Goal: Information Seeking & Learning: Learn about a topic

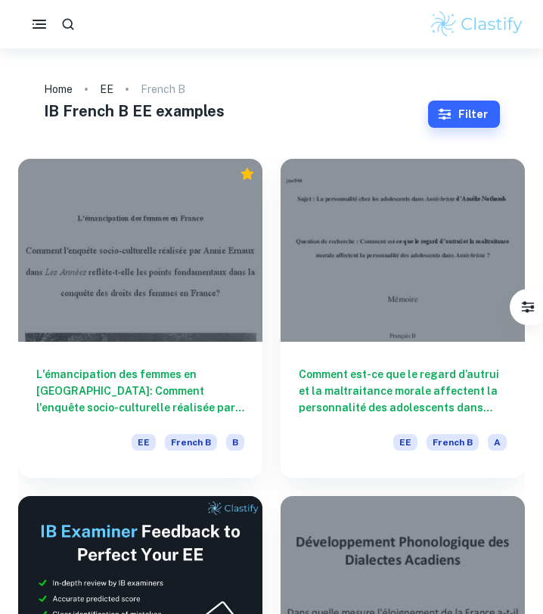
click at [361, 112] on h1 "IB French B EE examples" at bounding box center [236, 111] width 384 height 23
click at [42, 20] on rect "button" at bounding box center [40, 21] width 14 height 2
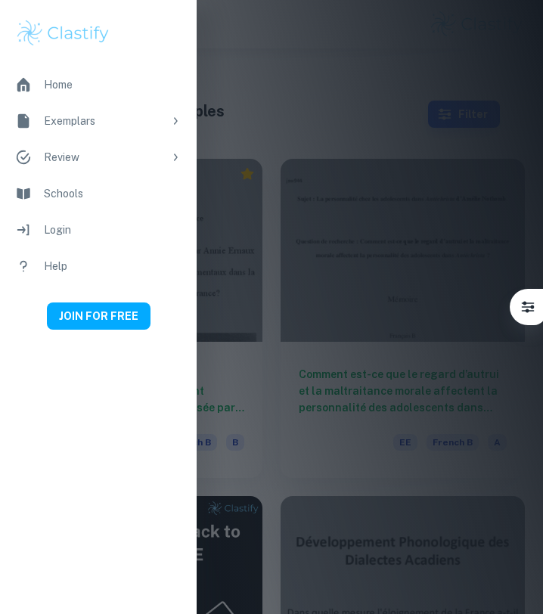
click at [330, 126] on div at bounding box center [271, 307] width 543 height 614
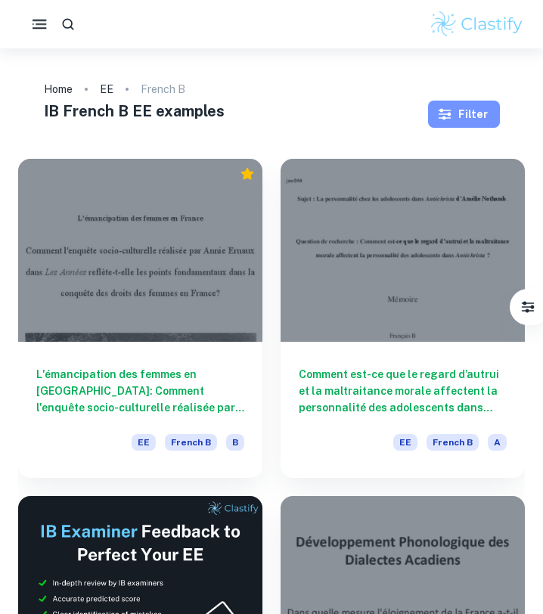
click at [445, 110] on icon "button" at bounding box center [444, 114] width 13 height 11
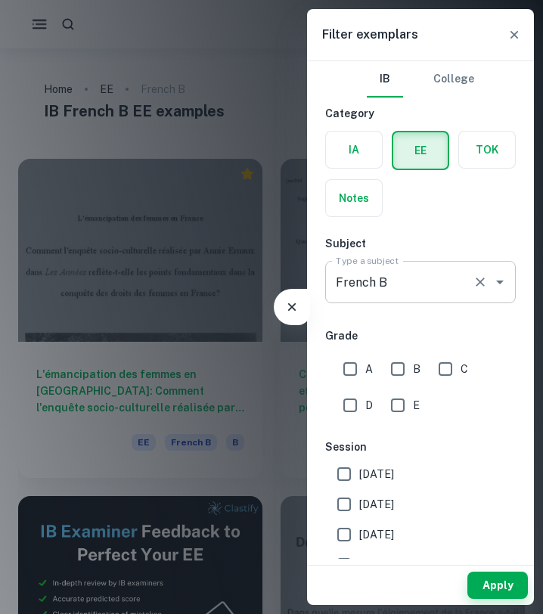
click at [441, 290] on input "French B" at bounding box center [399, 282] width 135 height 29
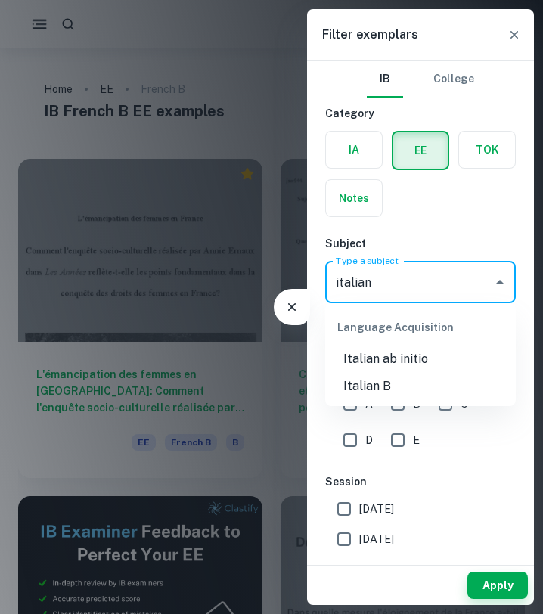
click at [392, 383] on li "Italian B" at bounding box center [420, 386] width 191 height 27
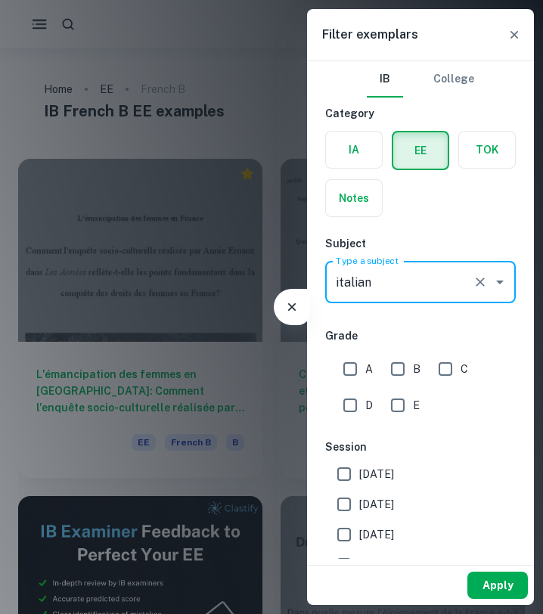
type input "Italian B"
click at [510, 589] on button "Apply" at bounding box center [497, 585] width 60 height 27
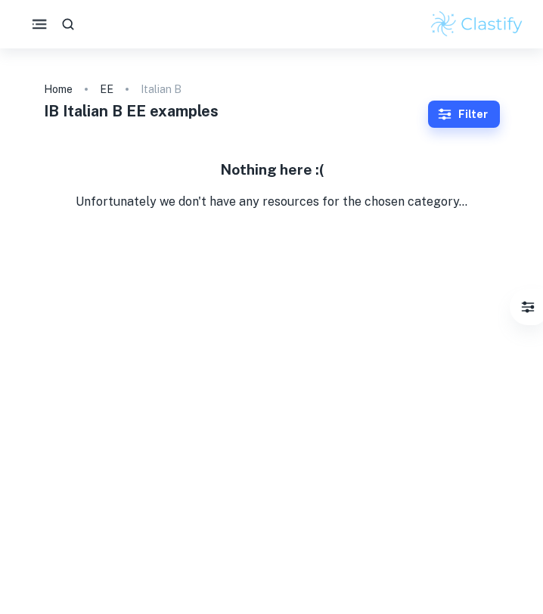
click at [463, 116] on button "Filter" at bounding box center [464, 114] width 72 height 27
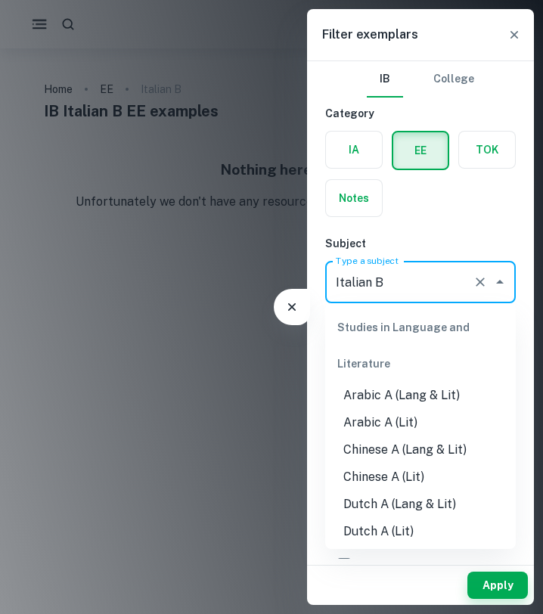
scroll to position [931, 0]
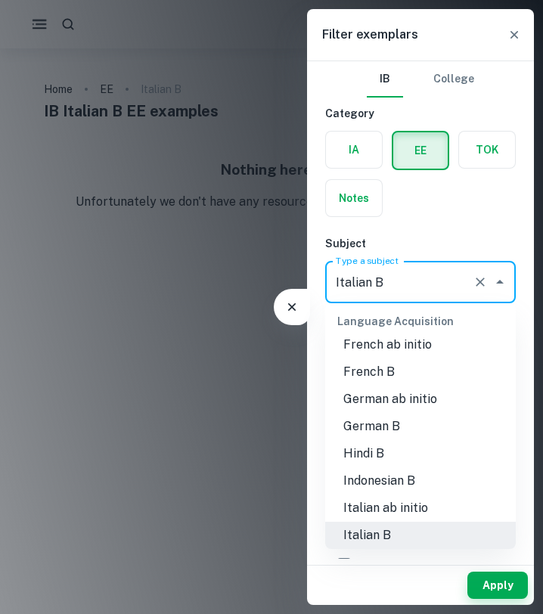
drag, startPoint x: 410, startPoint y: 283, endPoint x: 318, endPoint y: 283, distance: 92.2
click at [318, 283] on div "IB College Category IA EE TOK Notes Subject Type a subject Italian B Type a sub…" at bounding box center [420, 426] width 227 height 730
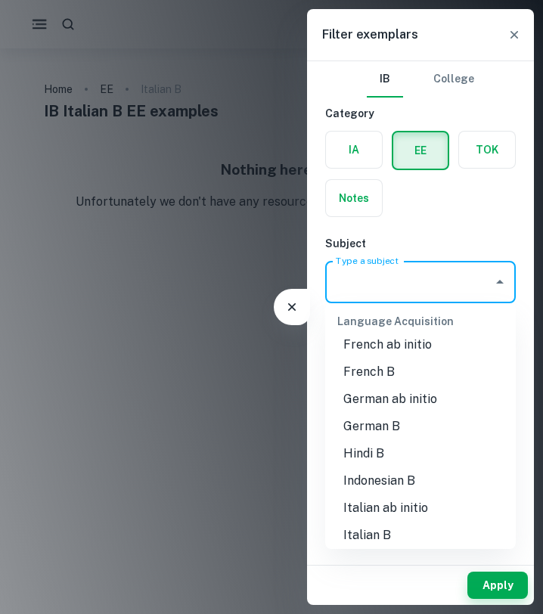
scroll to position [0, 0]
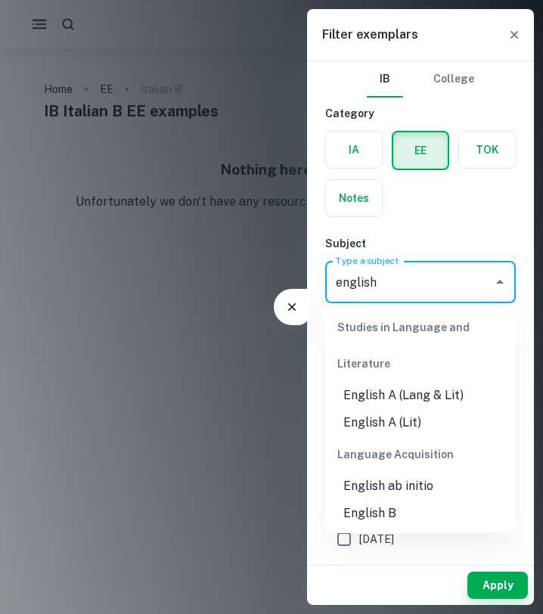
click at [366, 388] on li "English A (Lang & Lit)" at bounding box center [420, 395] width 191 height 27
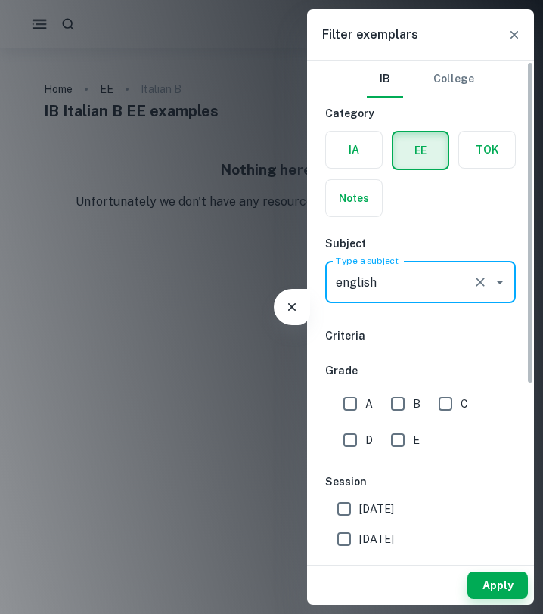
type input "English A (Lang & Lit)"
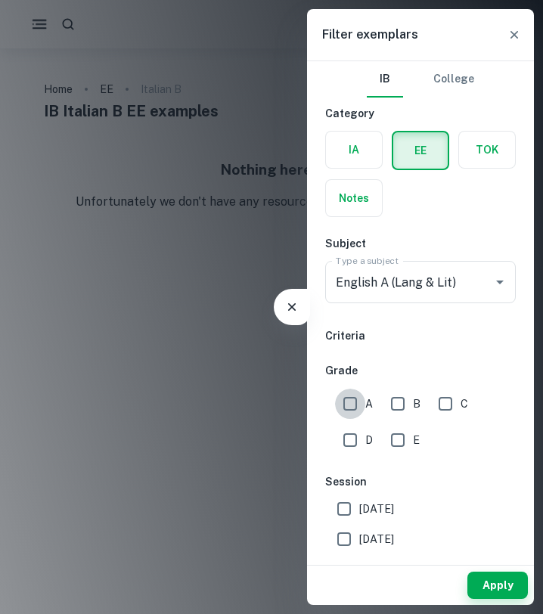
click at [355, 399] on input "A" at bounding box center [350, 404] width 30 height 30
checkbox input "true"
click at [502, 580] on button "Apply" at bounding box center [497, 585] width 60 height 27
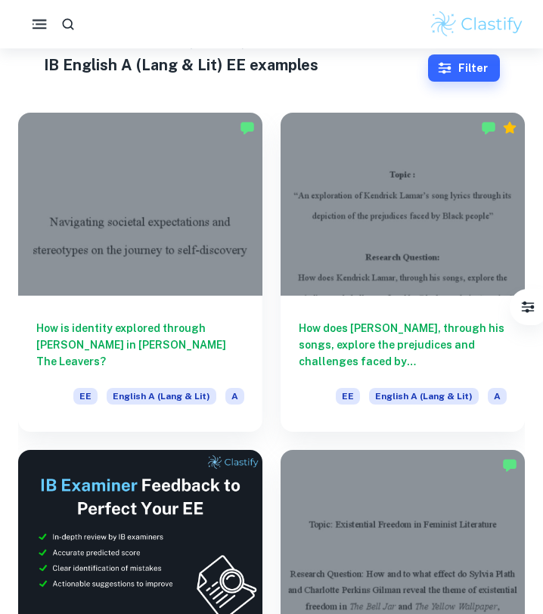
scroll to position [48, 0]
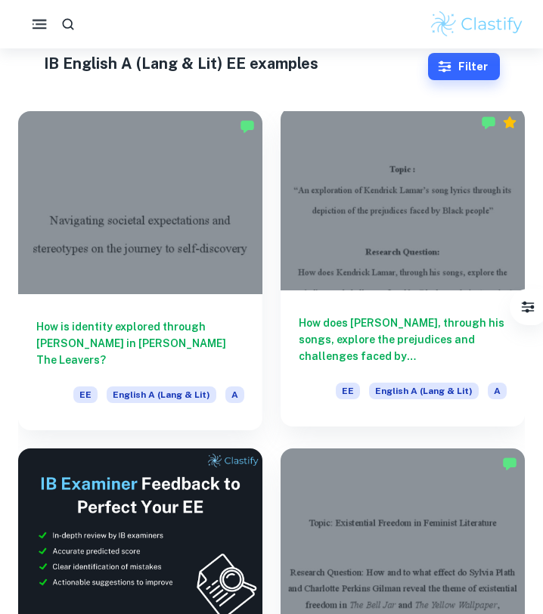
click at [310, 351] on h6 "How does [PERSON_NAME], through his songs, explore the prejudices and challenge…" at bounding box center [403, 339] width 208 height 50
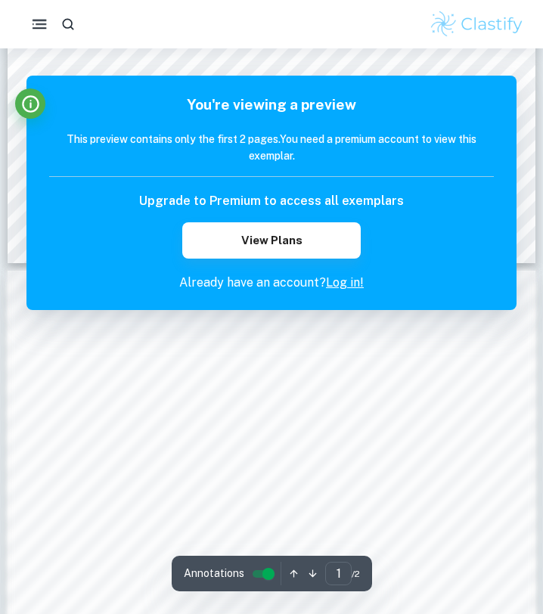
scroll to position [473, 0]
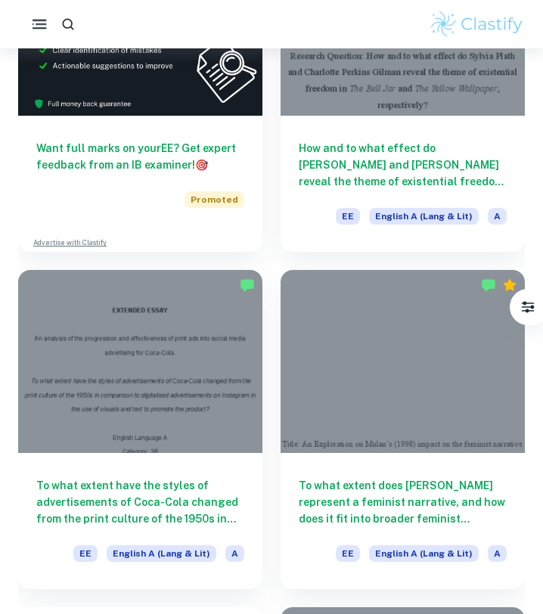
scroll to position [566, 0]
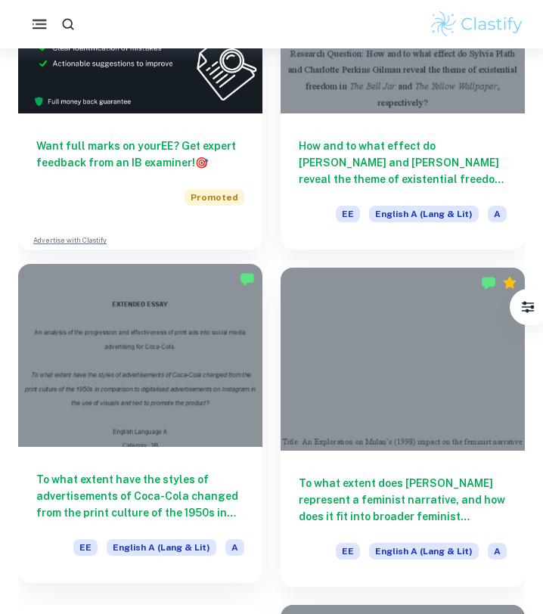
click at [195, 467] on div "To what extent have the styles of advertisements of Coca-Cola changed from the …" at bounding box center [140, 515] width 244 height 136
click at [165, 472] on h6 "To what extent have the styles of advertisements of Coca-Cola changed from the …" at bounding box center [140, 496] width 208 height 50
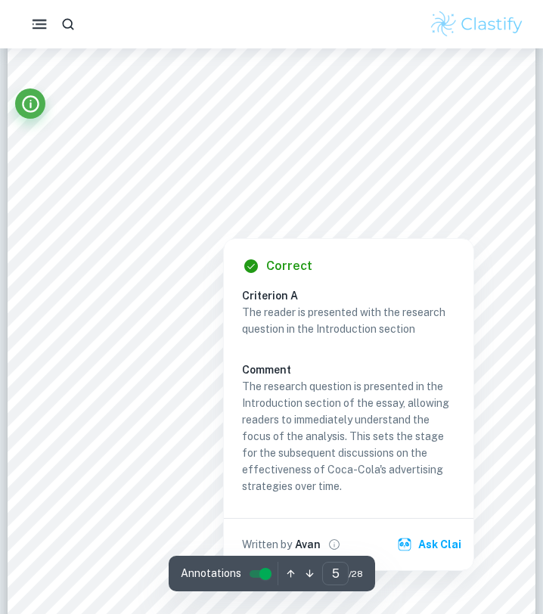
scroll to position [3360, 0]
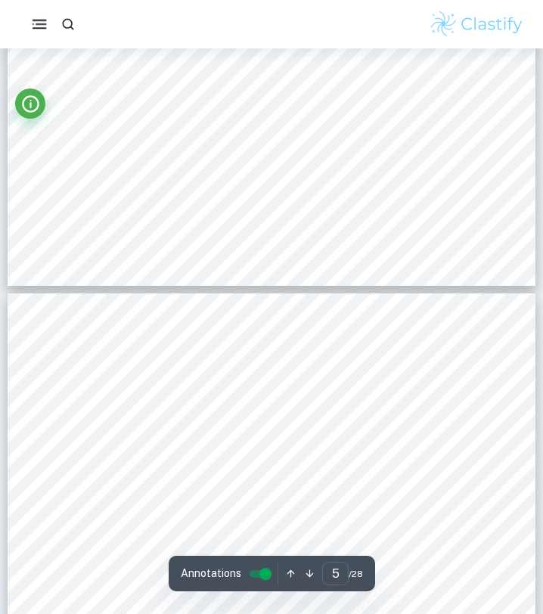
type input "6"
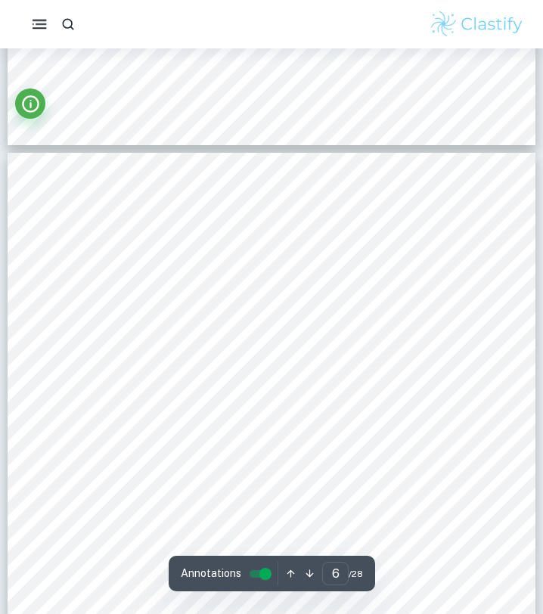
scroll to position [3869, 0]
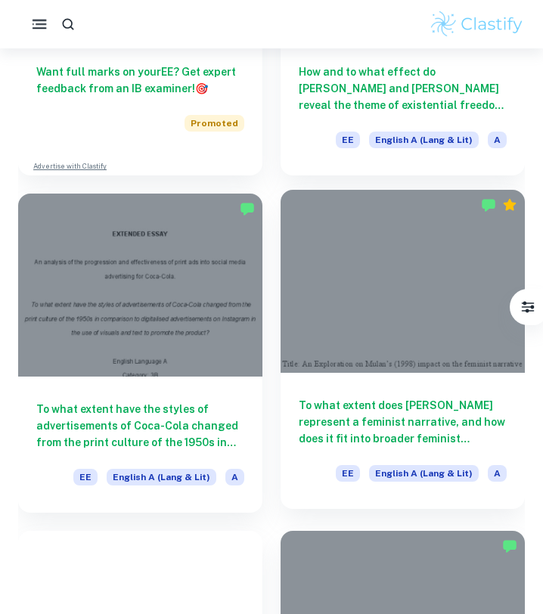
scroll to position [660, 0]
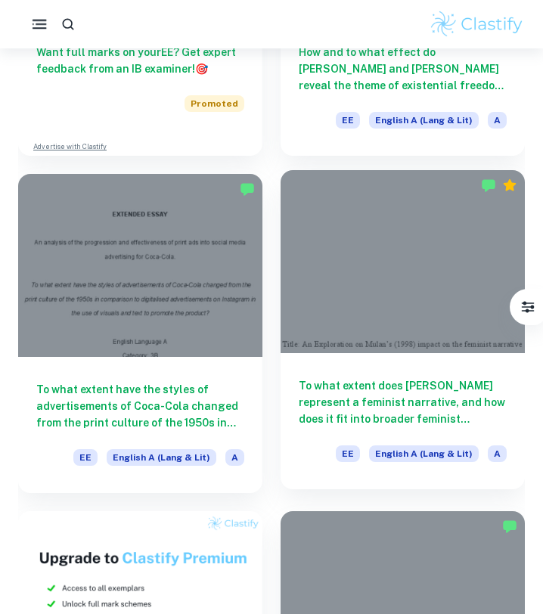
click at [398, 325] on div at bounding box center [402, 261] width 244 height 183
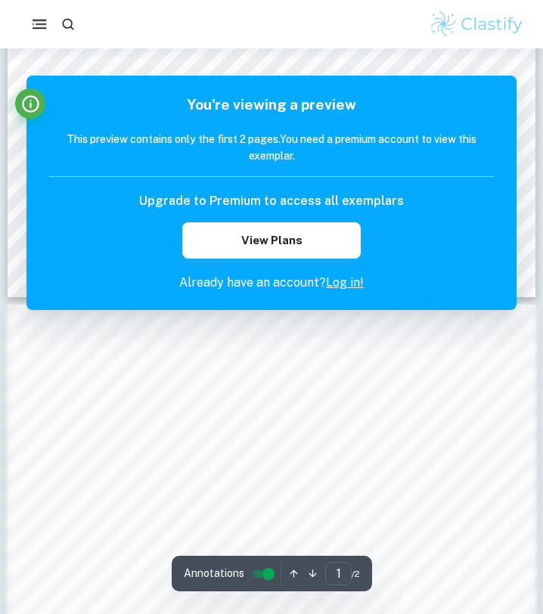
scroll to position [529, 0]
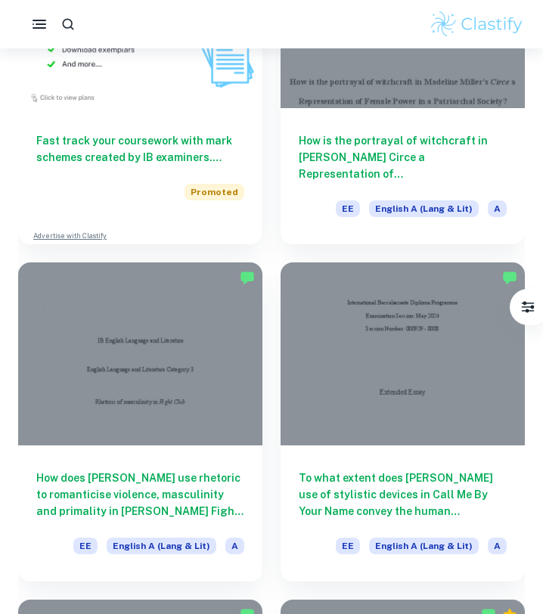
scroll to position [1258, 0]
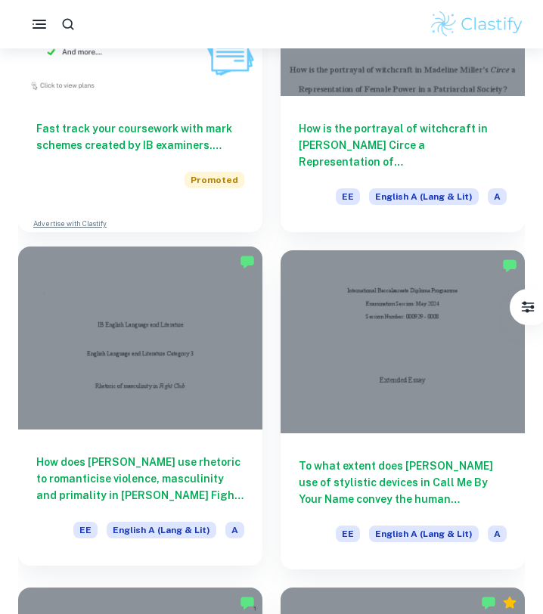
click at [160, 448] on div "How does [PERSON_NAME] use rhetoric to romanticise violence, masculinity and pr…" at bounding box center [140, 497] width 244 height 136
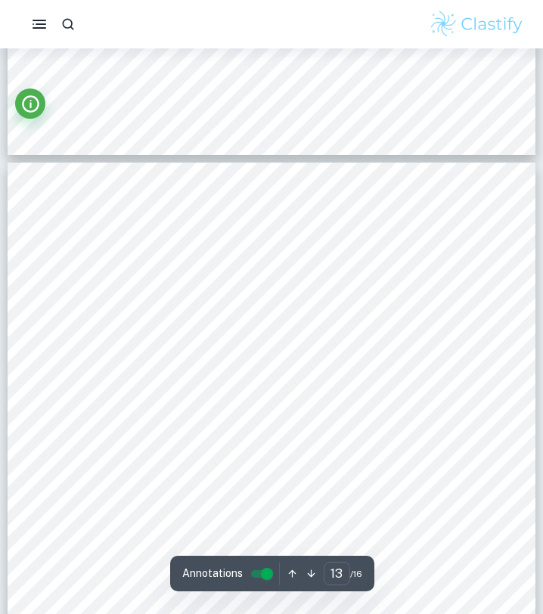
scroll to position [8445, 0]
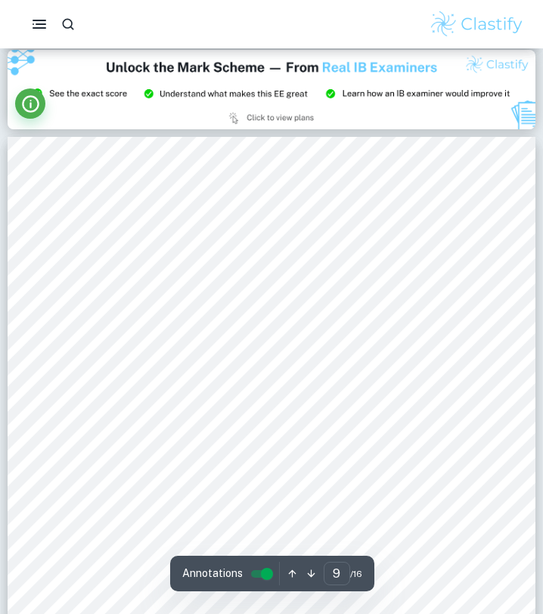
type input "8"
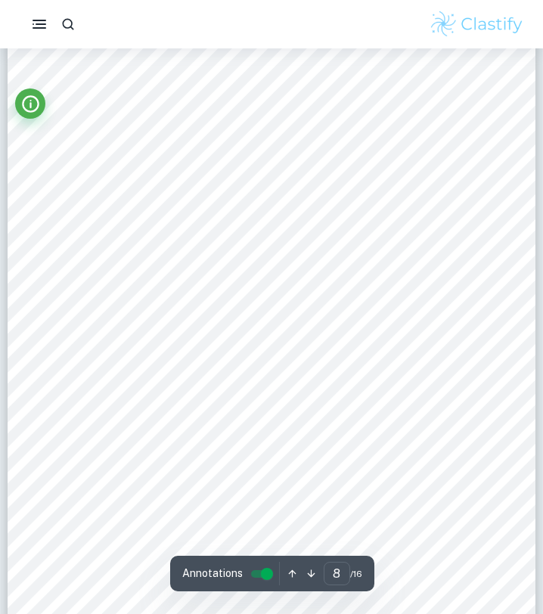
scroll to position [5078, 0]
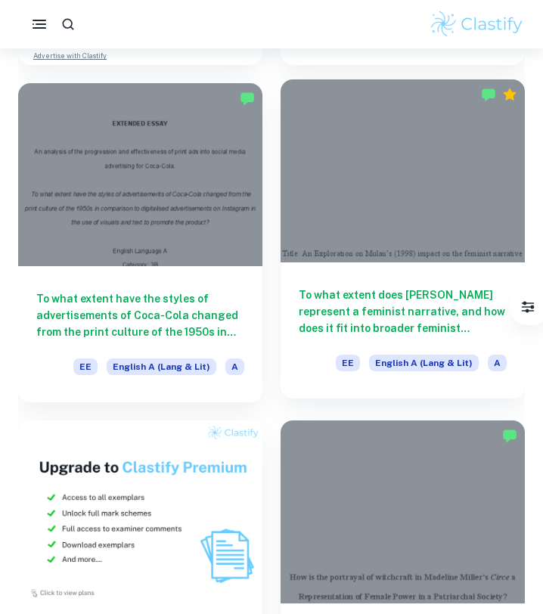
scroll to position [756, 0]
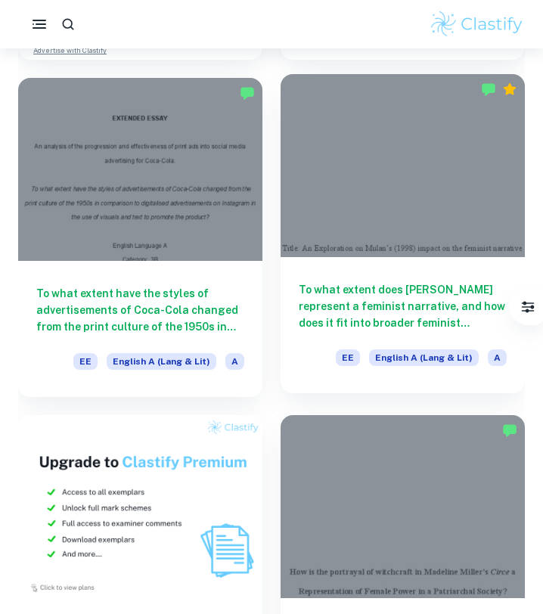
click at [428, 295] on h6 "To what extent does [PERSON_NAME] represent a feminist narrative, and how does …" at bounding box center [403, 306] width 208 height 50
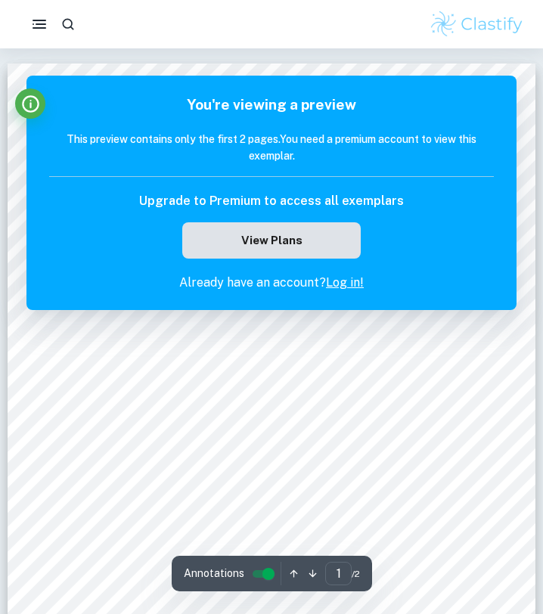
scroll to position [5, 0]
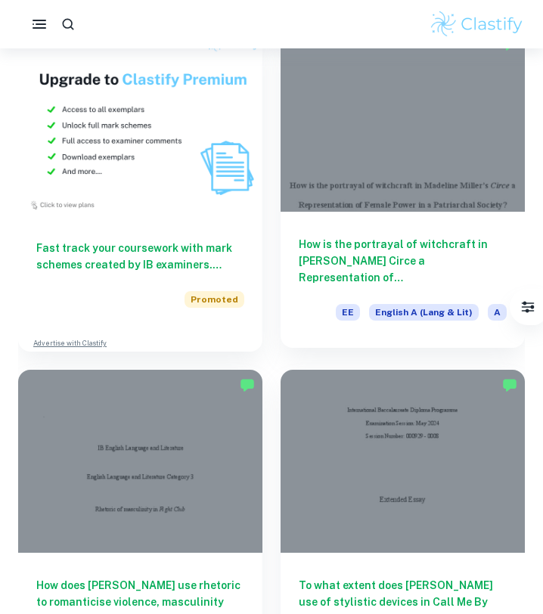
scroll to position [1139, 0]
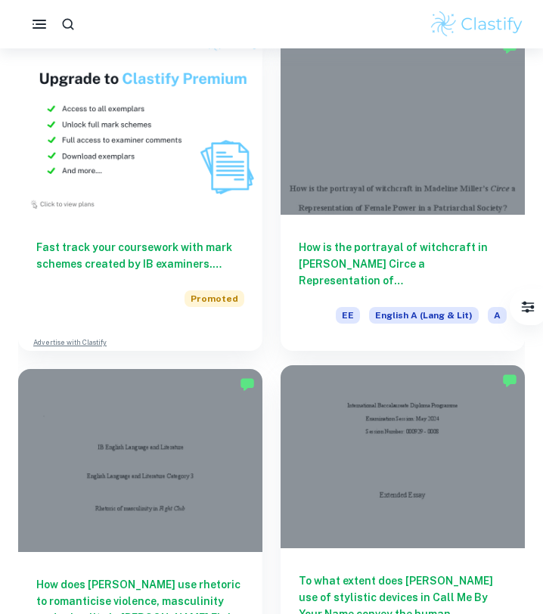
click at [414, 464] on div at bounding box center [402, 456] width 244 height 183
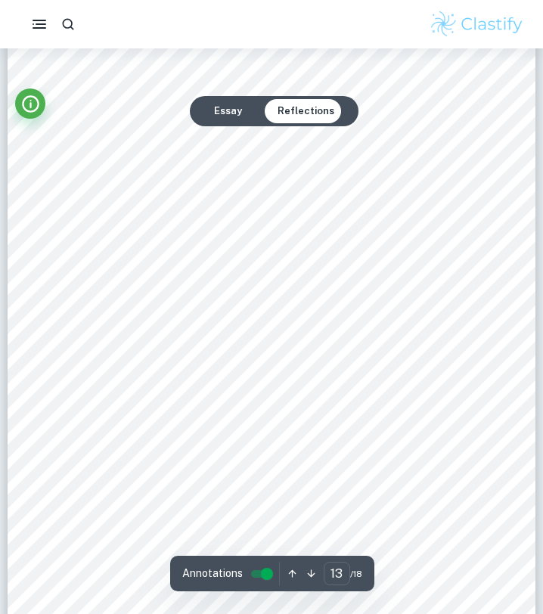
scroll to position [9485, 0]
click at [242, 110] on button "Essay" at bounding box center [228, 111] width 52 height 24
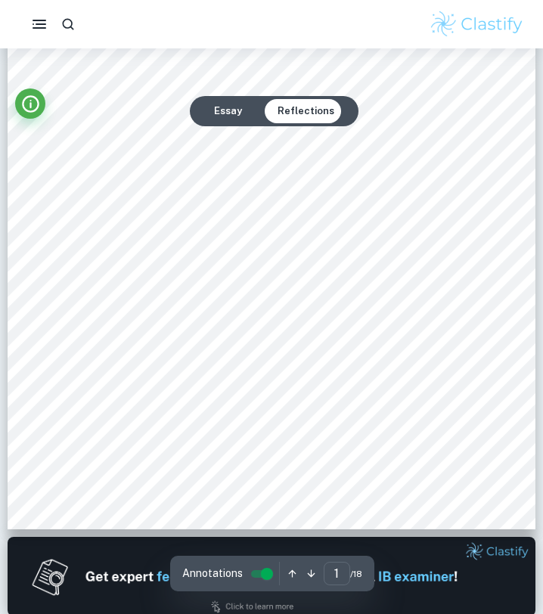
scroll to position [284, 0]
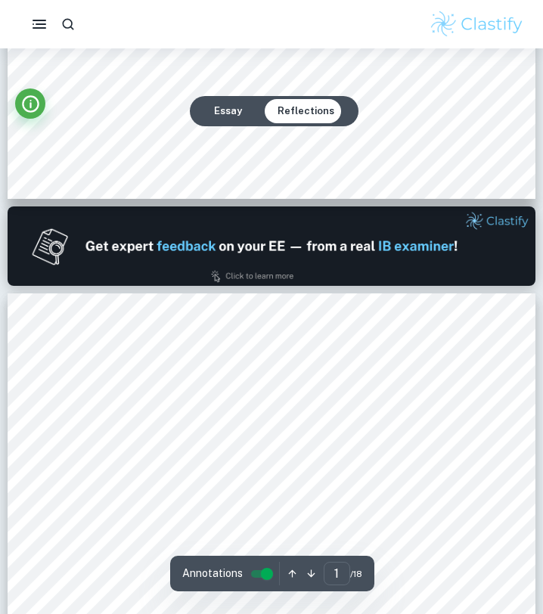
type input "2"
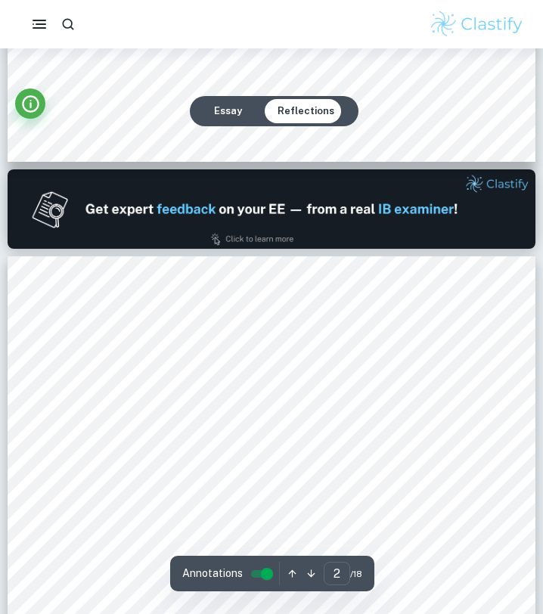
scroll to position [751, 0]
